Goal: Task Accomplishment & Management: Use online tool/utility

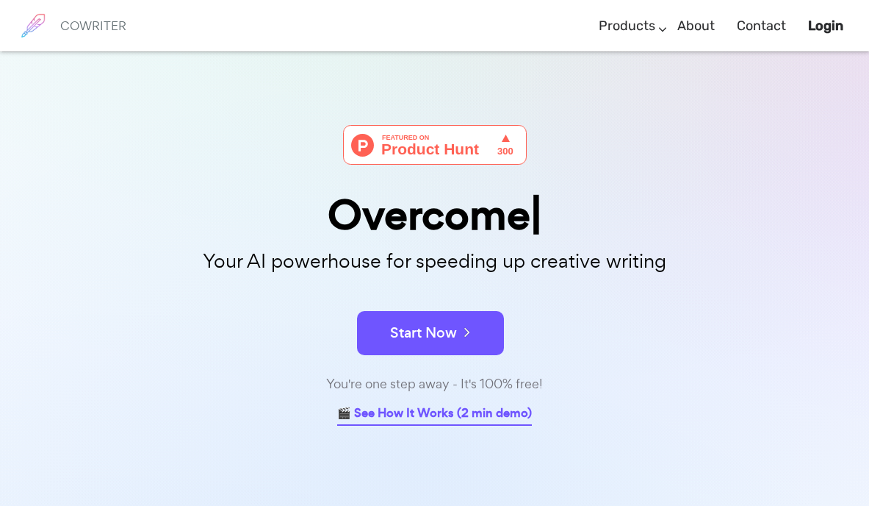
click at [422, 412] on link "🎬 See How It Works (2 min demo)" at bounding box center [434, 414] width 195 height 23
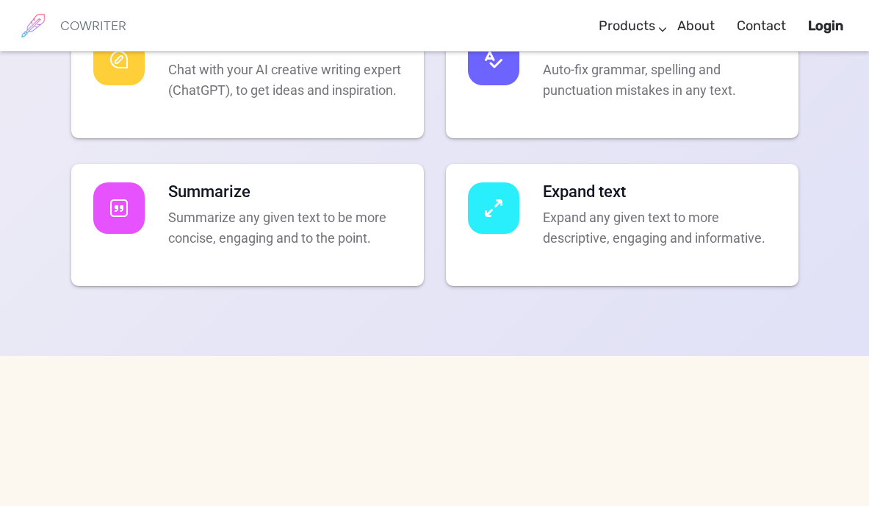
scroll to position [3136, 0]
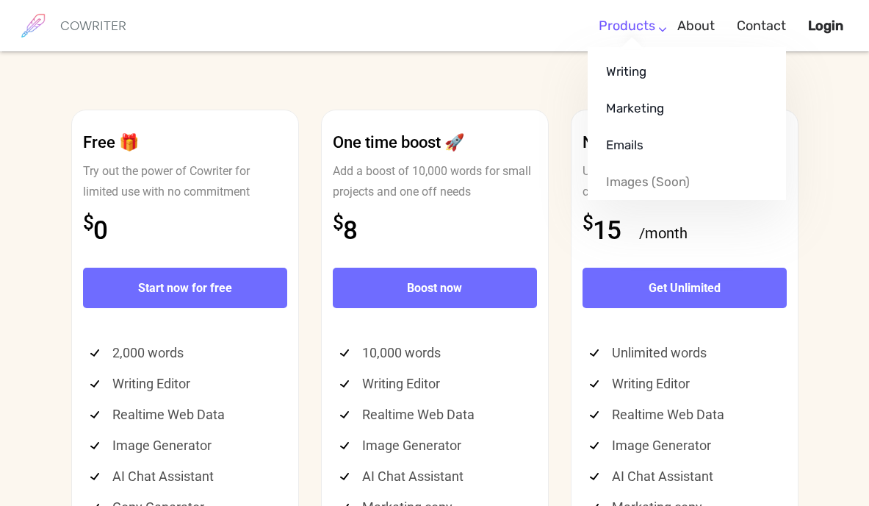
click at [650, 23] on link "Products" at bounding box center [627, 25] width 57 height 43
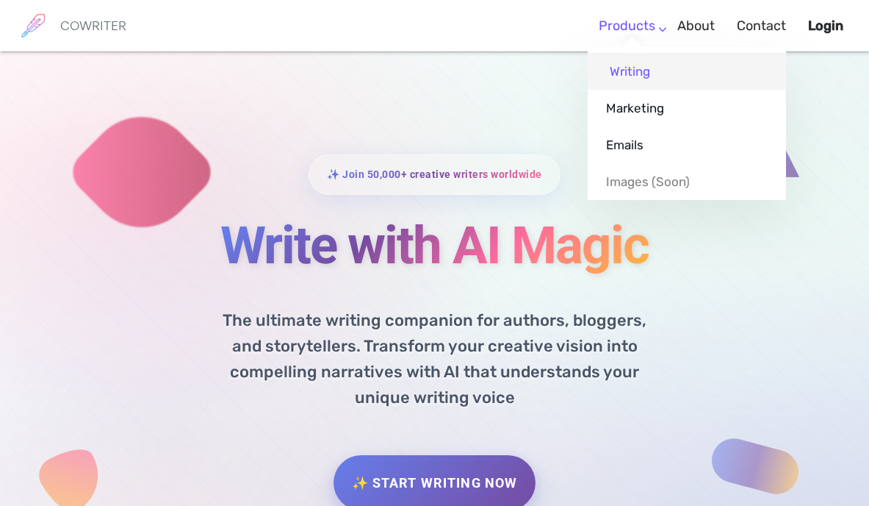
click at [638, 71] on link "Writing" at bounding box center [687, 71] width 198 height 37
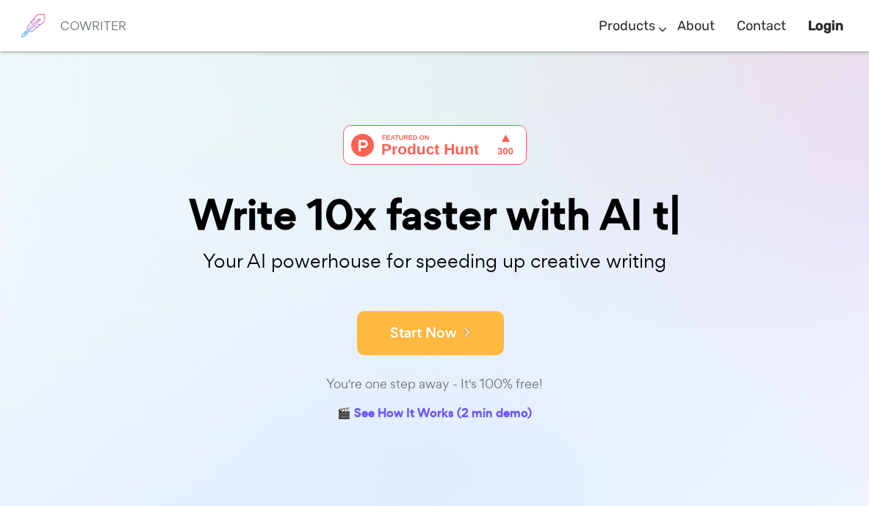
click at [456, 328] on button "Start Now" at bounding box center [430, 333] width 147 height 44
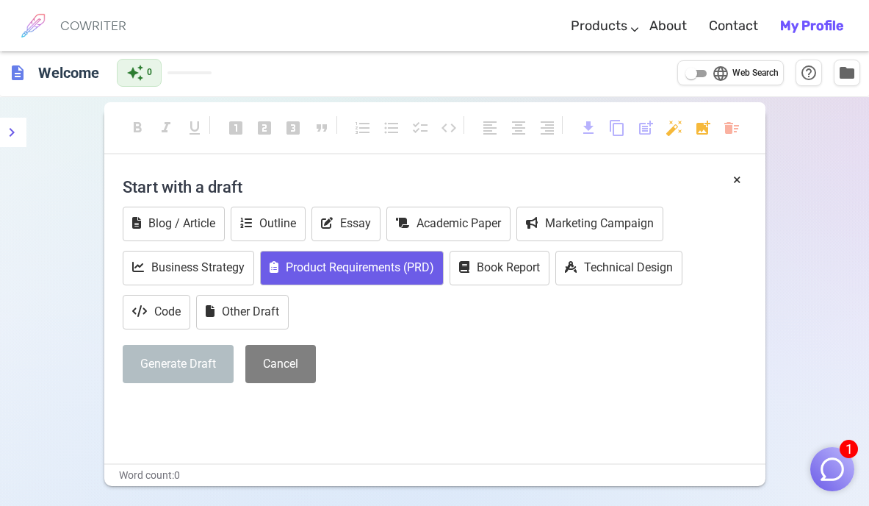
scroll to position [3, 0]
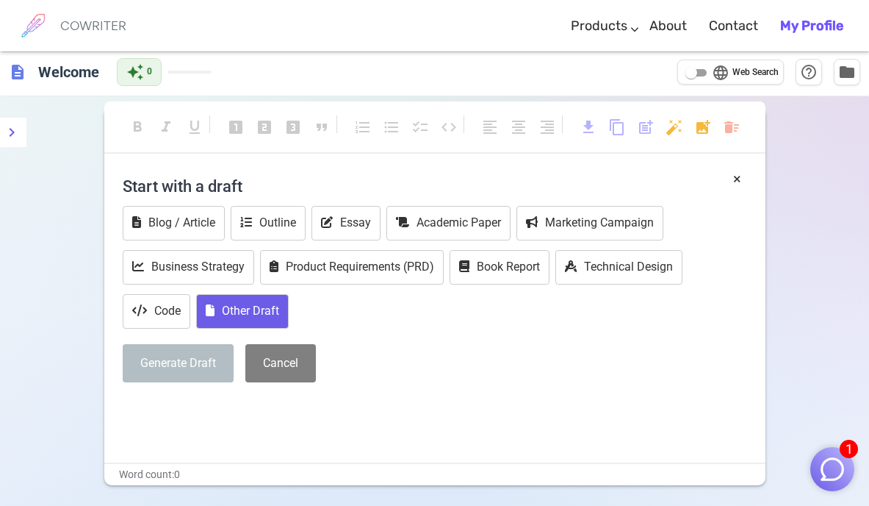
click at [247, 309] on button "Other Draft" at bounding box center [242, 311] width 93 height 35
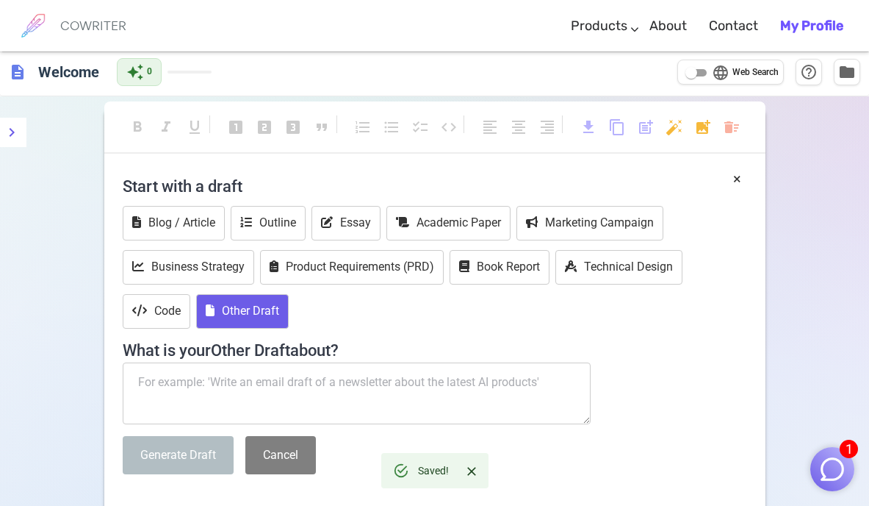
click at [226, 383] on textarea at bounding box center [357, 393] width 469 height 62
paste textarea "A Second Chance: I Forgive Myself — Will You? *A Second Chance Guide to Life, W…"
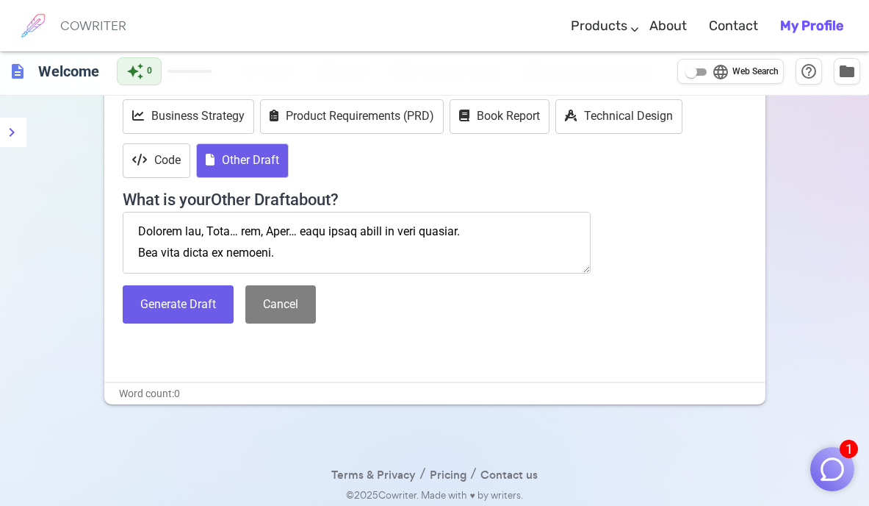
scroll to position [158, 0]
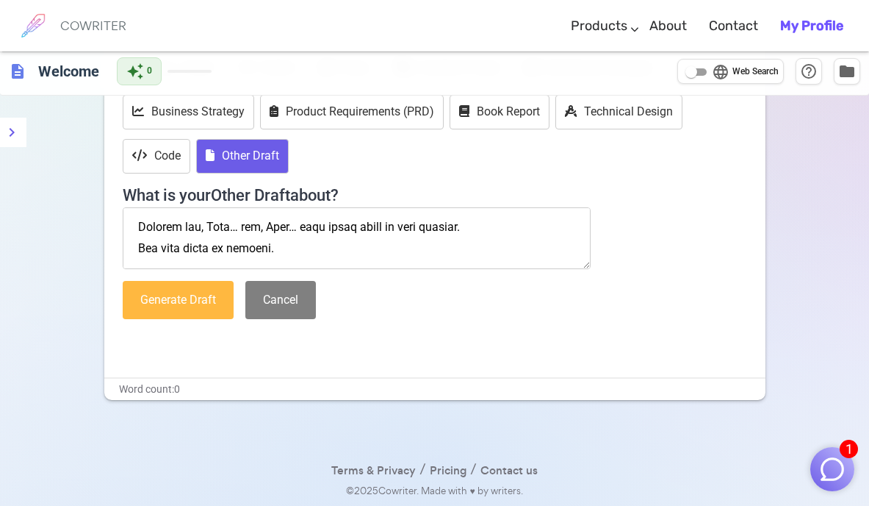
type textarea "A Second Chance: I Forgive Myself — Will You? *A Second Chance Guide to Life, W…"
click at [184, 309] on button "Generate Draft" at bounding box center [178, 300] width 111 height 39
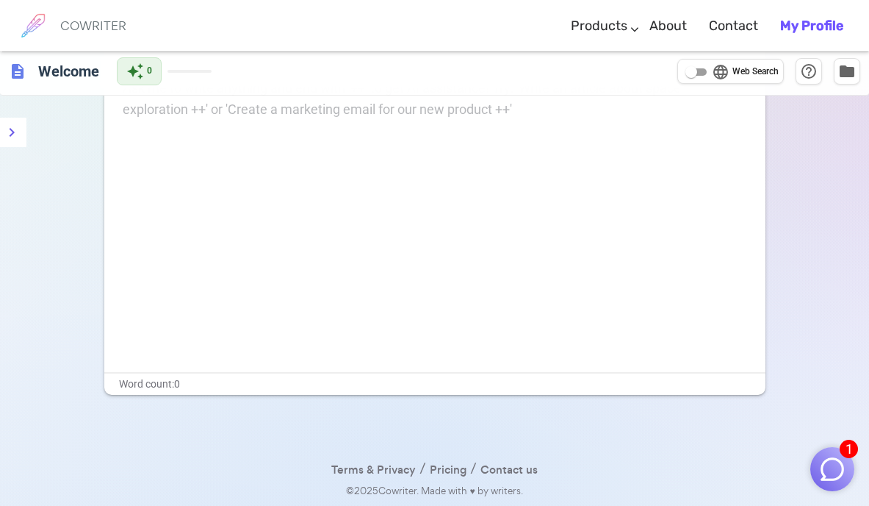
click at [230, 151] on div "Ask me to write anything and end with '++' to get AI assistance! Try: 'Write an…" at bounding box center [434, 225] width 661 height 294
click at [12, 131] on icon "menu" at bounding box center [12, 132] width 5 height 9
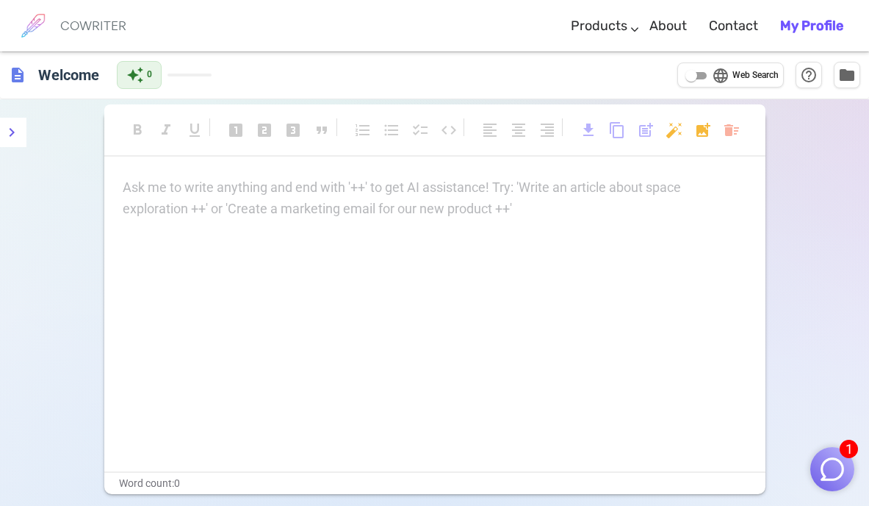
click at [359, 258] on div "Ask me to write anything and end with '++' to get AI assistance! Try: 'Write an…" at bounding box center [434, 324] width 661 height 294
click at [162, 202] on div "Ask me to write anything and end with '++' to get AI assistance! Try: 'Write an…" at bounding box center [435, 198] width 625 height 43
click at [474, 470] on icon "Close" at bounding box center [471, 471] width 15 height 15
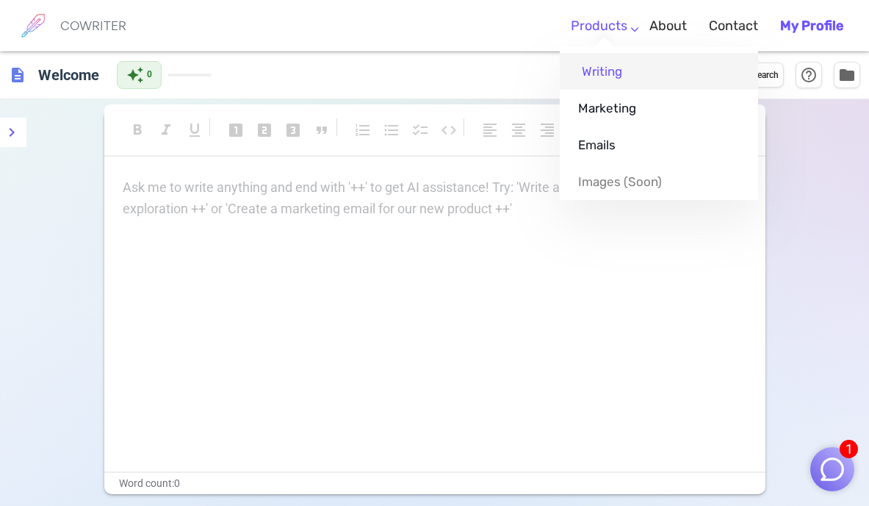
click at [607, 80] on link "Writing" at bounding box center [659, 71] width 198 height 37
click at [600, 75] on link "Writing" at bounding box center [659, 71] width 198 height 37
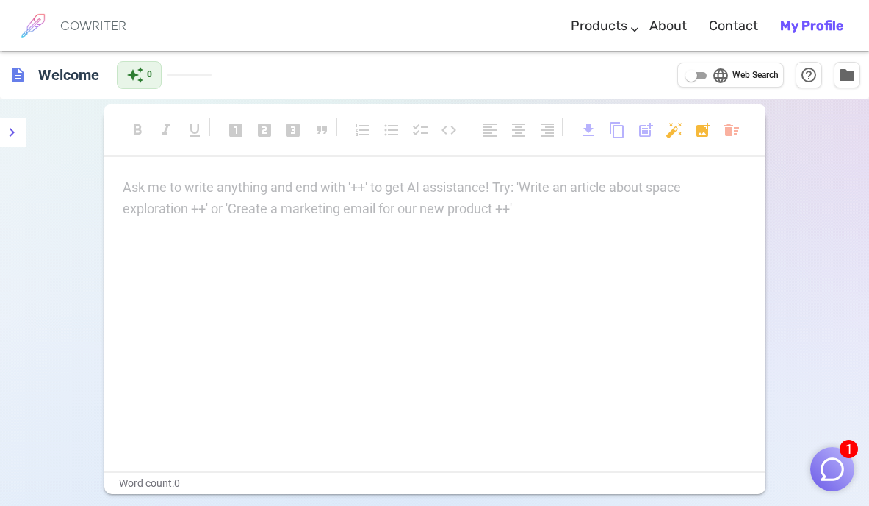
click at [70, 19] on h6 "COWRITER" at bounding box center [93, 25] width 66 height 13
